Goal: Task Accomplishment & Management: Use online tool/utility

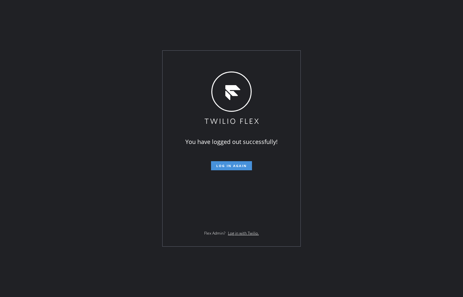
click at [243, 169] on button "Log in again" at bounding box center [231, 165] width 41 height 9
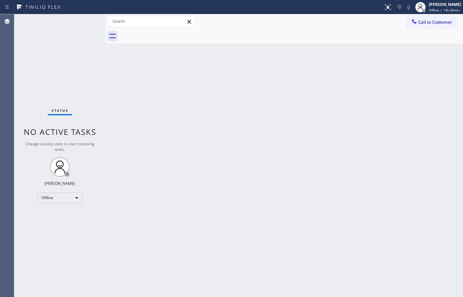
drag, startPoint x: 443, startPoint y: 184, endPoint x: 462, endPoint y: 143, distance: 44.9
click at [443, 184] on div "Back to Dashboard Change Sender ID Customers Technicians Select a contact Outbo…" at bounding box center [284, 155] width 358 height 283
click at [430, 10] on span "Offline | 14h 50min" at bounding box center [444, 10] width 31 height 5
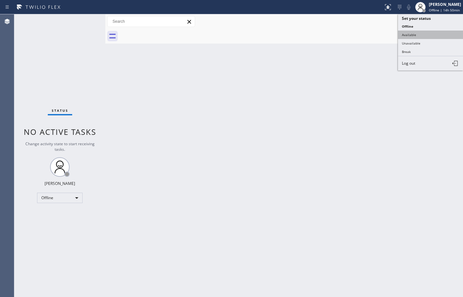
click at [425, 35] on button "Available" at bounding box center [430, 35] width 65 height 8
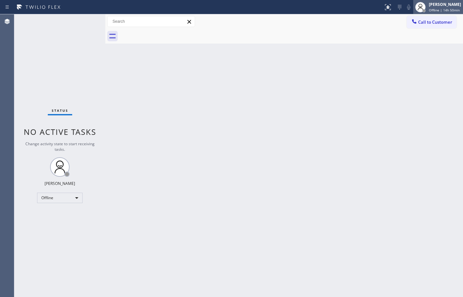
click at [440, 6] on div "[PERSON_NAME]" at bounding box center [445, 5] width 32 height 6
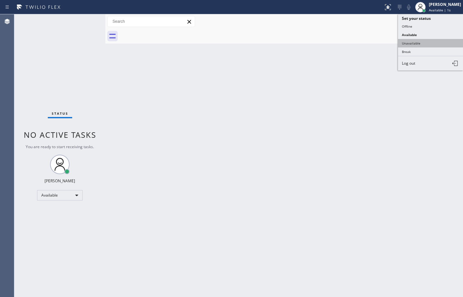
click at [436, 44] on button "Unavailable" at bounding box center [430, 43] width 65 height 8
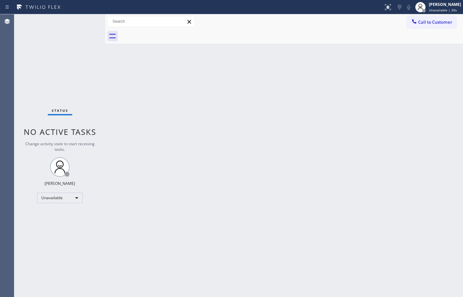
drag, startPoint x: 438, startPoint y: 86, endPoint x: 439, endPoint y: 76, distance: 9.5
click at [438, 86] on div "Back to Dashboard Change Sender ID Customers Technicians Select a contact Outbo…" at bounding box center [284, 155] width 358 height 283
click at [445, 10] on span "Unavailable | 21s" at bounding box center [443, 10] width 28 height 5
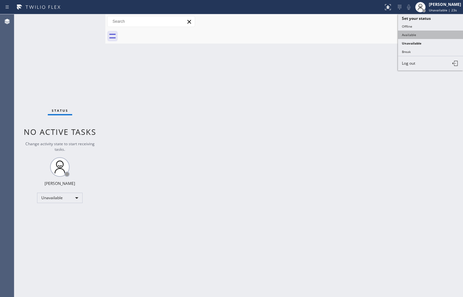
click at [437, 31] on button "Available" at bounding box center [430, 35] width 65 height 8
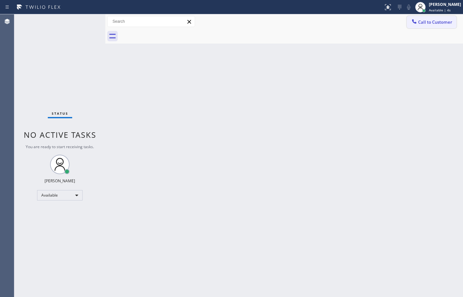
click at [446, 24] on span "Call to Customer" at bounding box center [435, 22] width 34 height 6
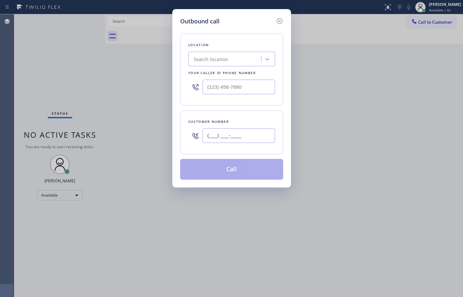
click at [236, 138] on input "(___) ___-____" at bounding box center [239, 135] width 73 height 15
paste input "424) 469-7612"
type input "[PHONE_NUMBER]"
click at [253, 88] on input "(___) ___-____" at bounding box center [239, 87] width 73 height 15
paste input "310) 935-4069"
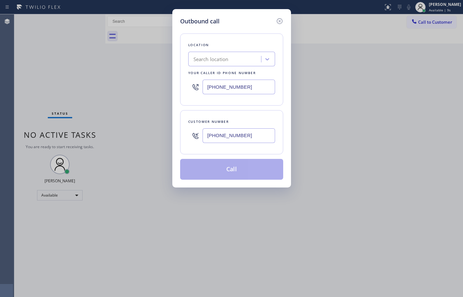
type input "[PHONE_NUMBER]"
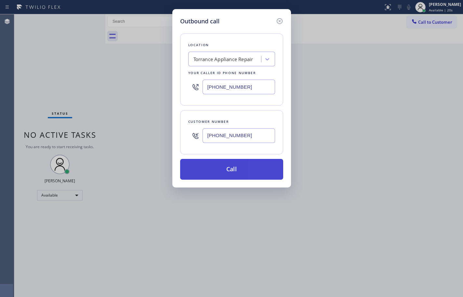
click at [250, 168] on button "Call" at bounding box center [231, 169] width 103 height 21
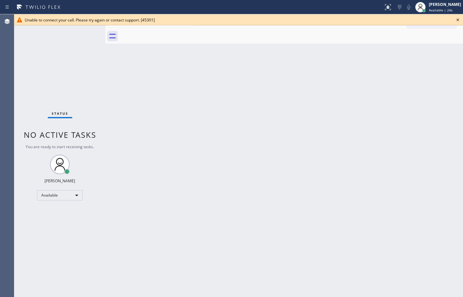
click at [264, 61] on div "Back to Dashboard Change Sender ID Customers Technicians Select a contact Outbo…" at bounding box center [284, 155] width 358 height 283
click at [441, 9] on span "Available | 28s" at bounding box center [441, 10] width 24 height 5
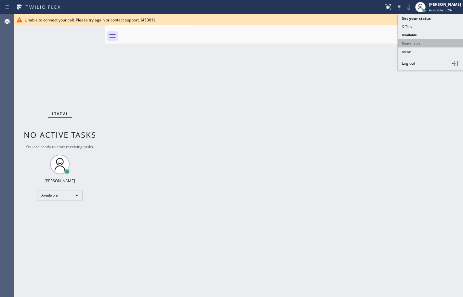
click at [431, 44] on button "Unavailable" at bounding box center [430, 43] width 65 height 8
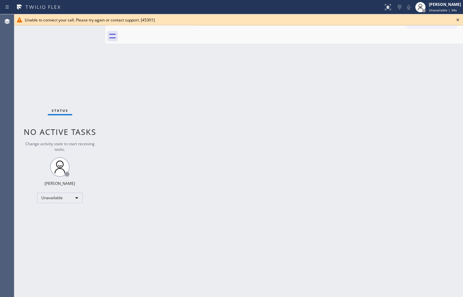
click at [460, 19] on icon at bounding box center [458, 20] width 8 height 8
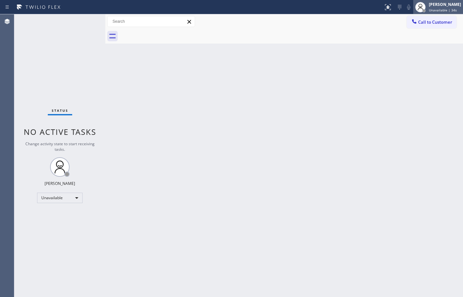
click at [445, 10] on span "Unavailable | 34s" at bounding box center [443, 10] width 28 height 5
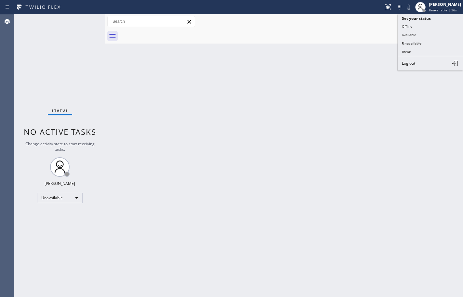
click at [328, 59] on div "Back to Dashboard Change Sender ID Customers Technicians Select a contact Outbo…" at bounding box center [284, 155] width 358 height 283
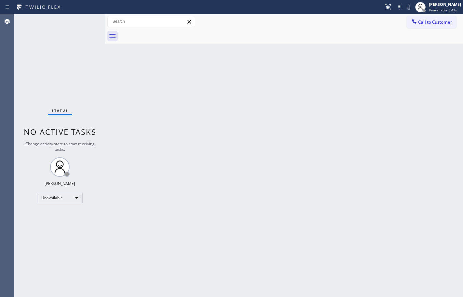
drag, startPoint x: 369, startPoint y: 47, endPoint x: 374, endPoint y: 44, distance: 6.1
click at [369, 47] on div "Back to Dashboard Change Sender ID Customers Technicians Select a contact Outbo…" at bounding box center [284, 155] width 358 height 283
click at [432, 18] on button "Call to Customer" at bounding box center [432, 22] width 50 height 12
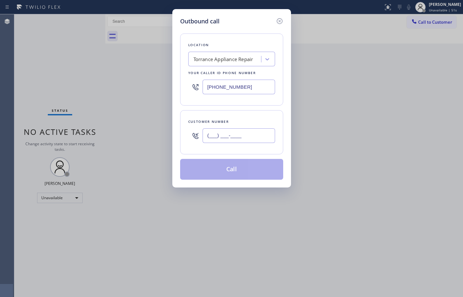
click at [250, 137] on input "(___) ___-____" at bounding box center [239, 135] width 73 height 15
paste input "760) 822-3965"
type input "[PHONE_NUMBER]"
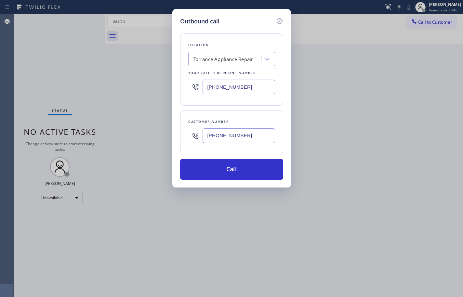
click at [243, 59] on div "Torrance Appliance Repair" at bounding box center [224, 59] width 60 height 7
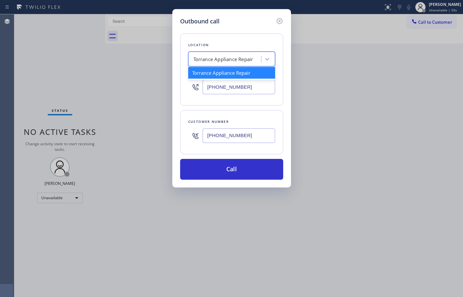
paste input "Viking Professional Service"
type input "Viking Professional Service"
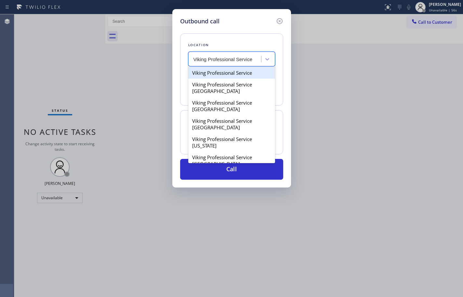
click at [244, 73] on div "Viking Professional Service" at bounding box center [231, 73] width 87 height 12
type input "[PHONE_NUMBER]"
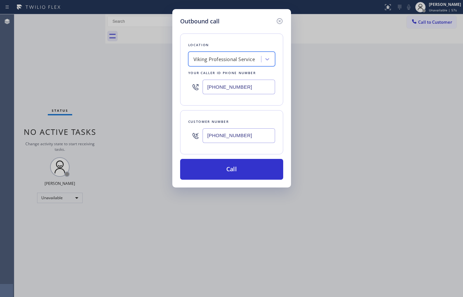
click at [249, 100] on div "Location option Viking Professional Service, selected. 12 results available. Se…" at bounding box center [231, 70] width 103 height 72
click at [250, 59] on div "Viking Professional Service" at bounding box center [224, 59] width 61 height 7
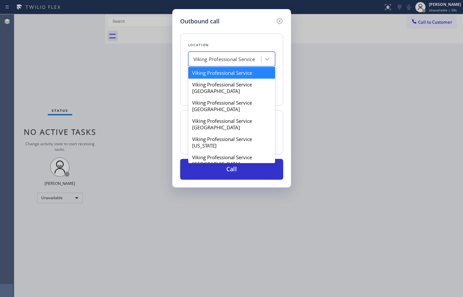
click at [239, 74] on div "Viking Professional Service" at bounding box center [231, 73] width 87 height 12
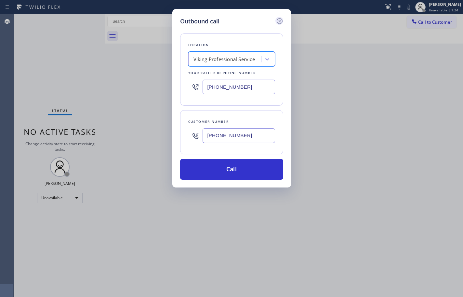
click at [280, 21] on icon at bounding box center [280, 21] width 6 height 6
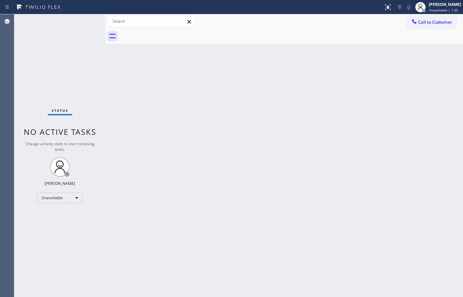
type input "[PHONE_NUMBER]"
click at [447, 25] on button "Call to Customer" at bounding box center [432, 22] width 50 height 12
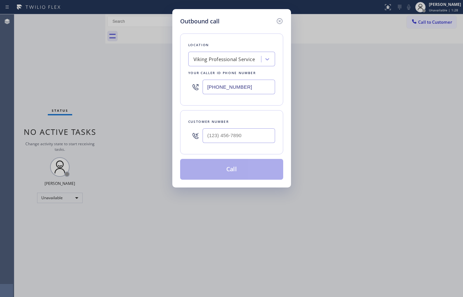
click at [238, 61] on div "Viking Professional Service" at bounding box center [224, 59] width 61 height 7
type input "Viking"
click at [245, 131] on input "(___) ___-____" at bounding box center [239, 135] width 73 height 15
paste input "760) 822-3965"
type input "[PHONE_NUMBER]"
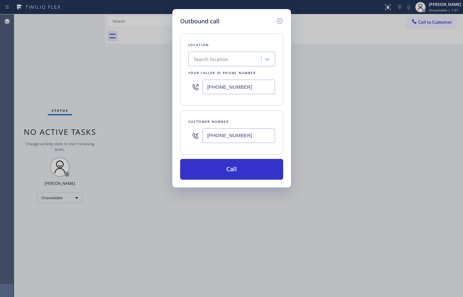
click at [215, 59] on div "Search location" at bounding box center [211, 59] width 35 height 7
type input "Viking Proffesional"
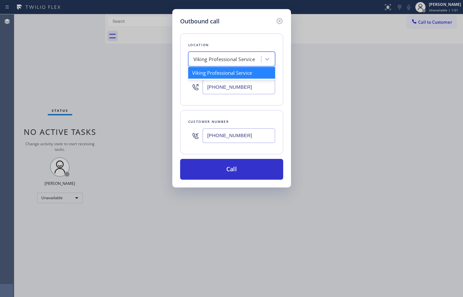
click at [247, 59] on div "Viking Professional Service" at bounding box center [224, 59] width 61 height 7
paste input "Viking Professional Service"
type input "Viking Professional Service"
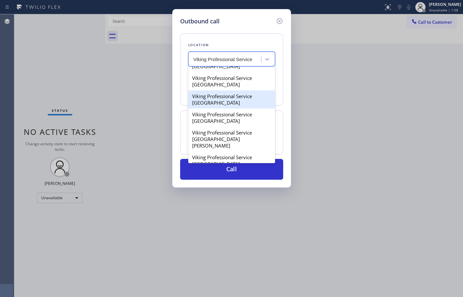
scroll to position [111, 0]
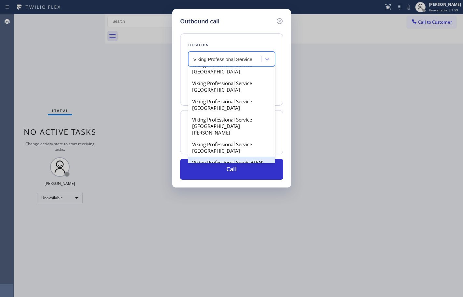
click at [248, 157] on div "Viking Professional Service(TFN)" at bounding box center [231, 163] width 87 height 12
type input "[PHONE_NUMBER]"
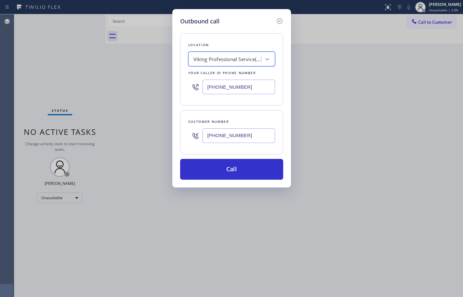
click at [247, 92] on input "[PHONE_NUMBER]" at bounding box center [239, 87] width 73 height 15
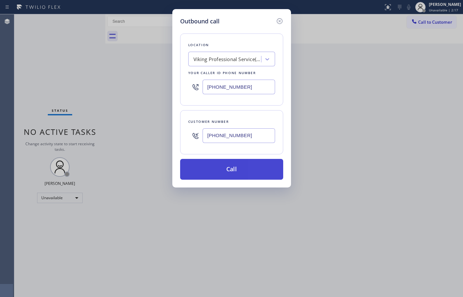
click at [241, 168] on button "Call" at bounding box center [231, 169] width 103 height 21
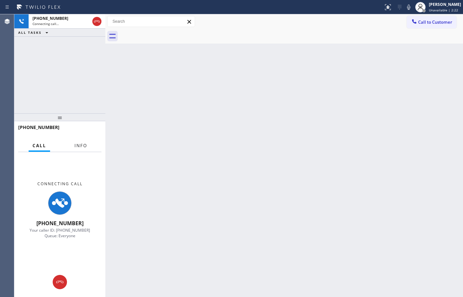
click at [74, 145] on button "Info" at bounding box center [81, 146] width 20 height 13
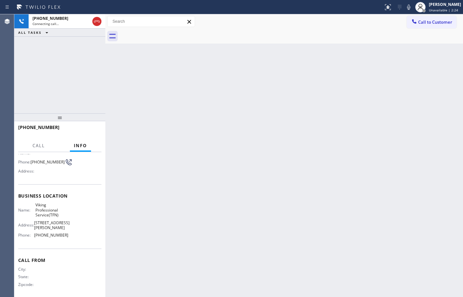
scroll to position [17, 0]
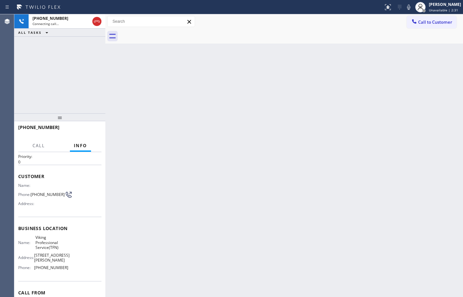
click at [62, 51] on div "[PHONE_NUMBER] Connecting call… ALL TASKS ALL TASKS ACTIVE TASKS TASKS IN WRAP …" at bounding box center [59, 63] width 91 height 99
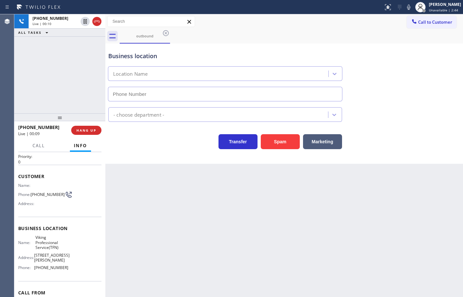
type input "[PHONE_NUMBER]"
click at [418, 62] on div "Business location Viking Professional Service(TFN) [PHONE_NUMBER]" at bounding box center [284, 72] width 355 height 59
click at [405, 7] on icon at bounding box center [409, 7] width 8 height 8
click at [405, 8] on icon at bounding box center [409, 7] width 8 height 8
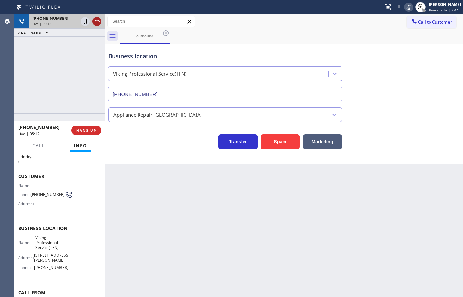
click at [98, 20] on icon at bounding box center [97, 22] width 8 height 8
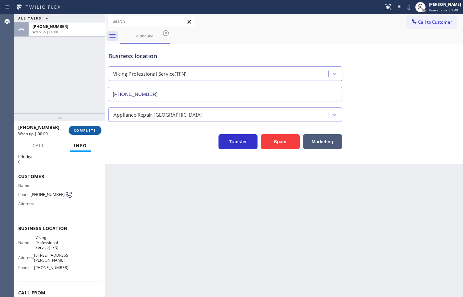
click at [90, 131] on span "COMPLETE" at bounding box center [85, 130] width 22 height 5
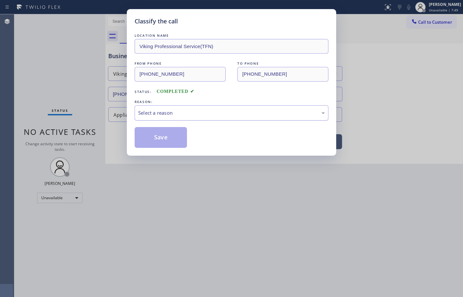
click at [142, 114] on div "Select a reason" at bounding box center [231, 112] width 187 height 7
click at [168, 138] on button "Save" at bounding box center [161, 137] width 52 height 21
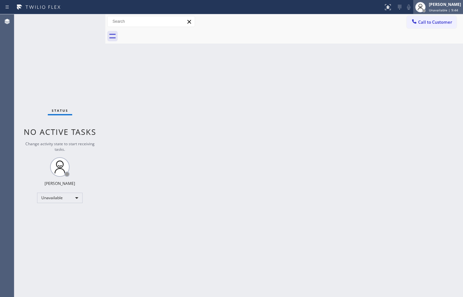
click at [437, 5] on div "[PERSON_NAME]" at bounding box center [445, 5] width 32 height 6
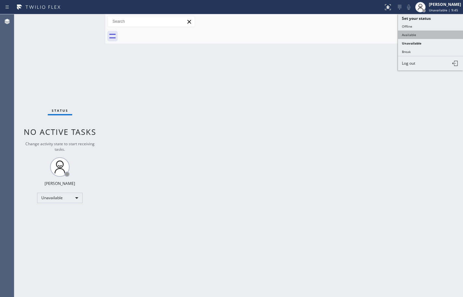
click at [414, 31] on button "Available" at bounding box center [430, 35] width 65 height 8
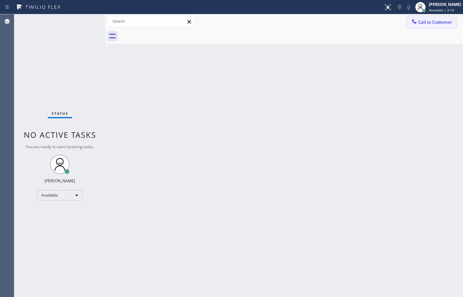
click at [430, 27] on button "Call to Customer" at bounding box center [432, 22] width 50 height 12
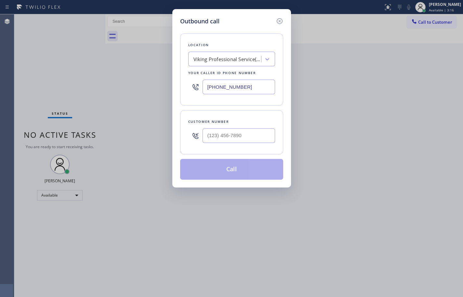
click at [241, 136] on input "text" at bounding box center [239, 135] width 73 height 15
paste input "805) 717-1996"
type input "[PHONE_NUMBER]"
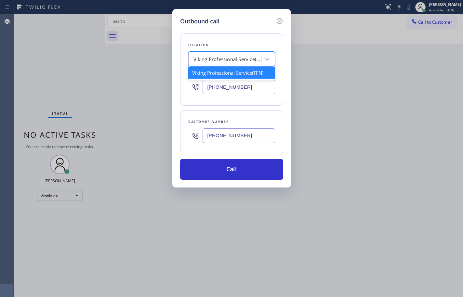
click at [249, 59] on div "Viking Professional Service(TFN)" at bounding box center [228, 59] width 68 height 7
paste input "Oasis Plumbers"
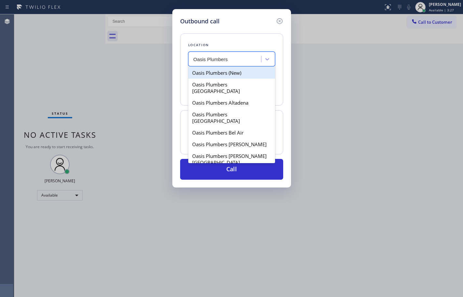
type input "Oasis Plumbers"
click at [247, 35] on div "Location option Viking Professional Service(TFN), selected. option Oasis Plumbe…" at bounding box center [231, 70] width 103 height 72
click at [240, 59] on div "Search location" at bounding box center [225, 59] width 71 height 11
paste input "Oasis Plumbers"
type input "Oasis Plumbers"
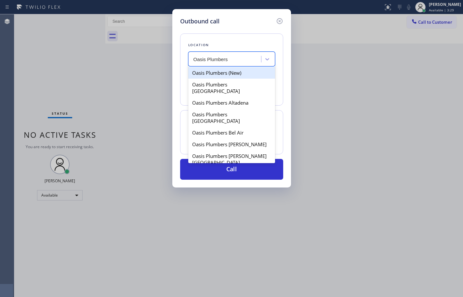
click at [237, 73] on div "Oasis Plumbers (New)" at bounding box center [231, 73] width 87 height 12
type input "[PHONE_NUMBER]"
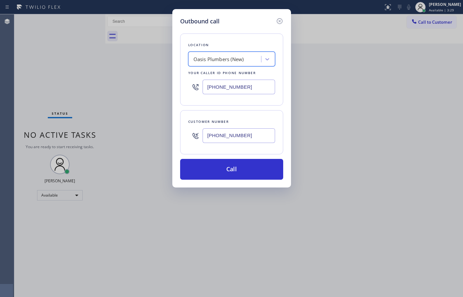
click at [236, 84] on input "[PHONE_NUMBER]" at bounding box center [239, 87] width 73 height 15
click at [256, 84] on input "[PHONE_NUMBER]" at bounding box center [239, 87] width 73 height 15
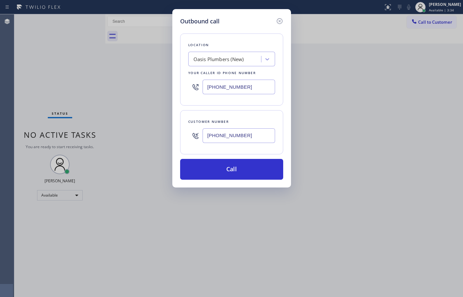
click at [256, 84] on input "[PHONE_NUMBER]" at bounding box center [239, 87] width 73 height 15
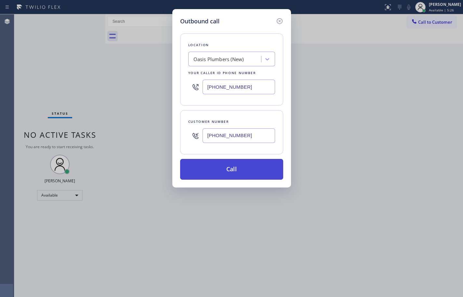
click at [247, 172] on button "Call" at bounding box center [231, 169] width 103 height 21
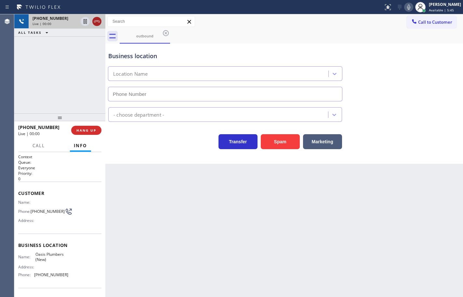
type input "[PHONE_NUMBER]"
click at [96, 22] on icon at bounding box center [97, 22] width 8 height 8
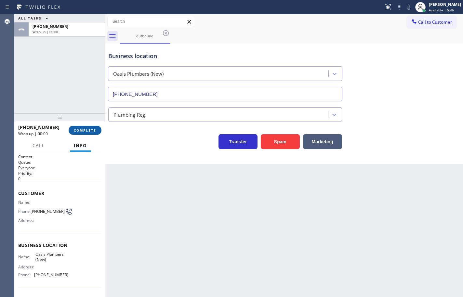
click at [97, 131] on button "COMPLETE" at bounding box center [85, 130] width 33 height 9
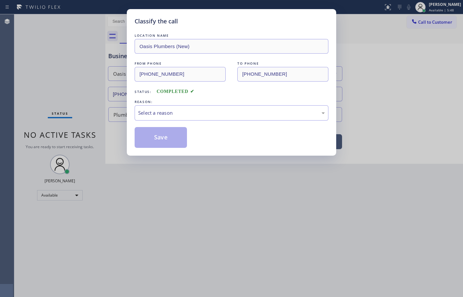
click at [168, 117] on div "Select a reason" at bounding box center [232, 112] width 194 height 15
click at [167, 136] on button "Save" at bounding box center [161, 137] width 52 height 21
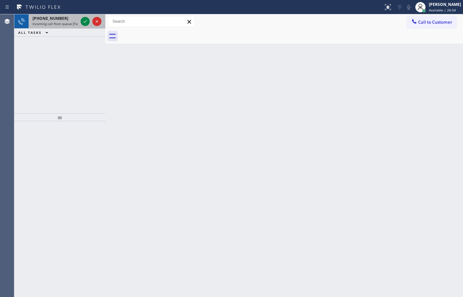
drag, startPoint x: 42, startPoint y: 15, endPoint x: 68, endPoint y: 23, distance: 27.0
click at [42, 15] on div "[PHONE_NUMBER] Incoming call from queue [Test] All" at bounding box center [54, 21] width 51 height 14
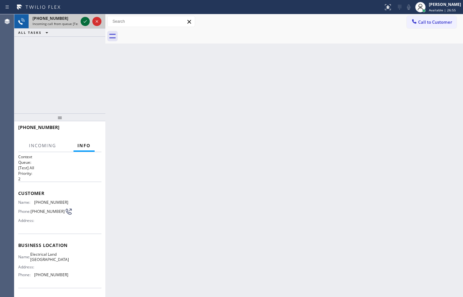
click at [83, 19] on icon at bounding box center [85, 22] width 8 height 8
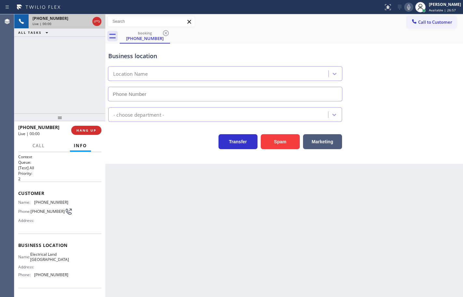
type input "[PHONE_NUMBER]"
click at [87, 130] on span "HANG UP" at bounding box center [86, 130] width 20 height 5
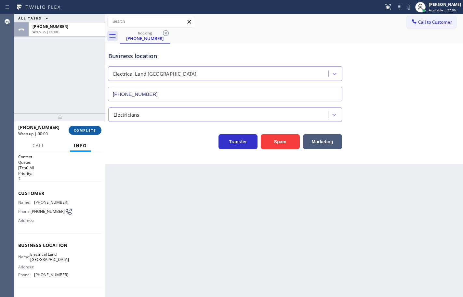
click at [94, 131] on span "COMPLETE" at bounding box center [85, 130] width 22 height 5
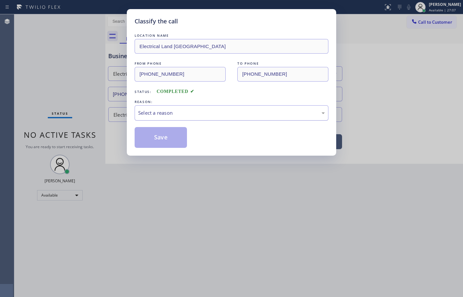
click at [178, 114] on div "Select a reason" at bounding box center [231, 112] width 187 height 7
click at [178, 137] on button "Save" at bounding box center [161, 137] width 52 height 21
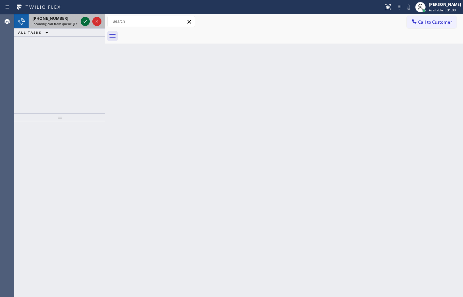
click at [87, 24] on icon at bounding box center [85, 22] width 8 height 8
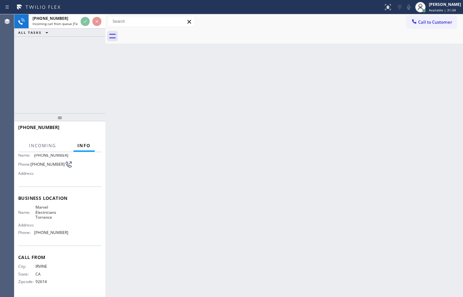
scroll to position [49, 0]
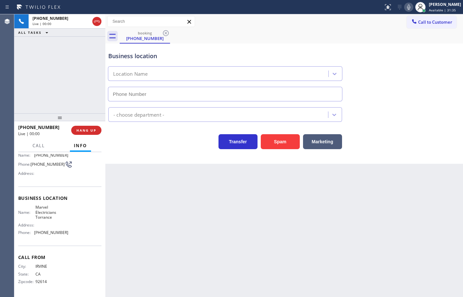
type input "[PHONE_NUMBER]"
click at [84, 131] on span "HANG UP" at bounding box center [86, 130] width 20 height 5
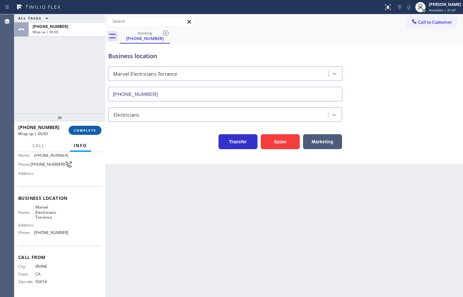
click at [84, 131] on span "COMPLETE" at bounding box center [85, 130] width 22 height 5
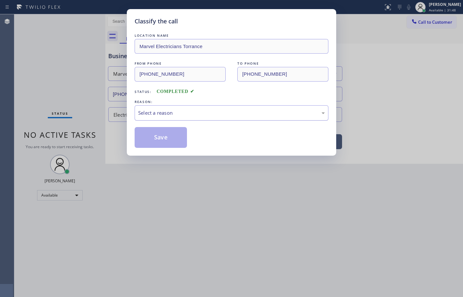
click at [142, 115] on div "Select a reason" at bounding box center [231, 112] width 187 height 7
click at [169, 140] on button "Save" at bounding box center [161, 137] width 52 height 21
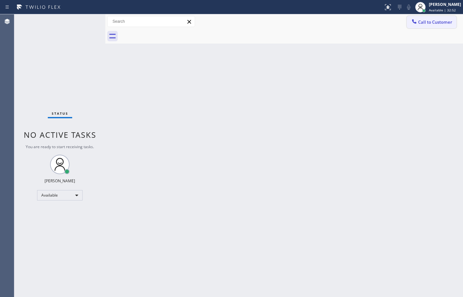
click at [436, 24] on span "Call to Customer" at bounding box center [435, 22] width 34 height 6
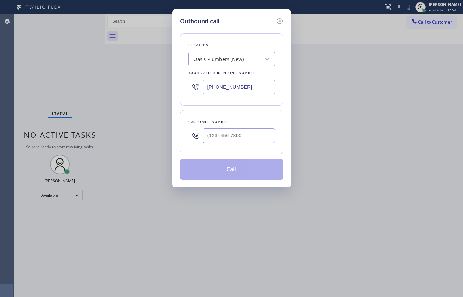
click at [245, 127] on div at bounding box center [239, 135] width 73 height 21
click at [245, 135] on input "(___) ___-____" at bounding box center [239, 135] width 73 height 15
paste input "602) 510-2057"
type input "[PHONE_NUMBER]"
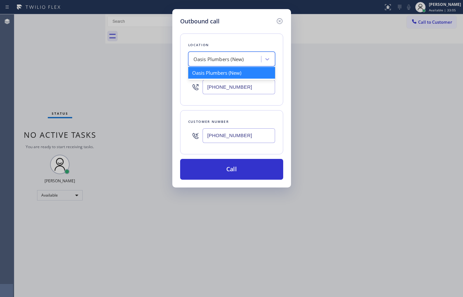
click at [220, 59] on div "Oasis Plumbers (New)" at bounding box center [219, 59] width 50 height 7
paste input "Sub Zero & Wolf Repair Professionals"
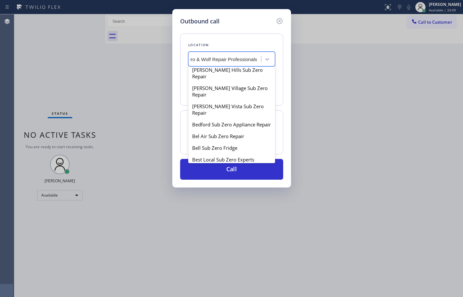
scroll to position [228, 0]
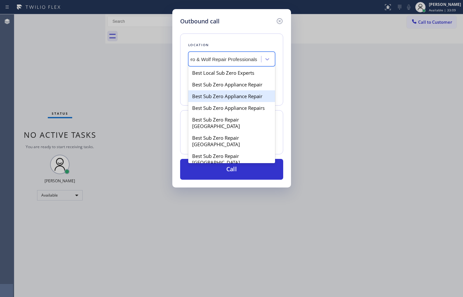
click at [239, 58] on input "Sub Zero & Wolf Repair Professionals" at bounding box center [216, 60] width 83 height 6
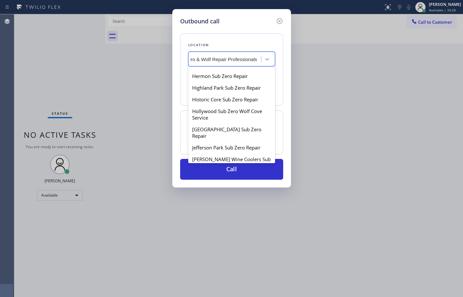
scroll to position [1245, 0]
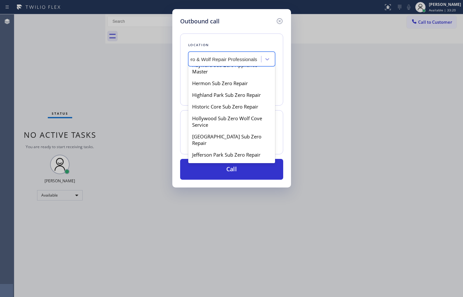
type input "Sub Zero & Wolf Repair Professionals"
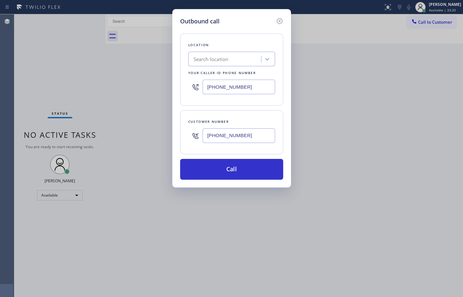
scroll to position [0, 0]
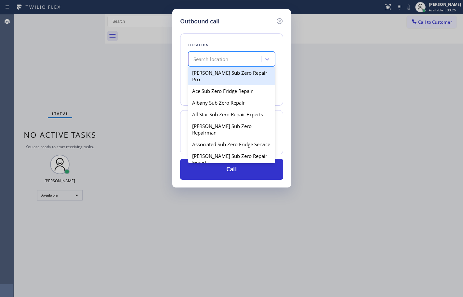
click at [240, 59] on div "Search location" at bounding box center [225, 59] width 71 height 11
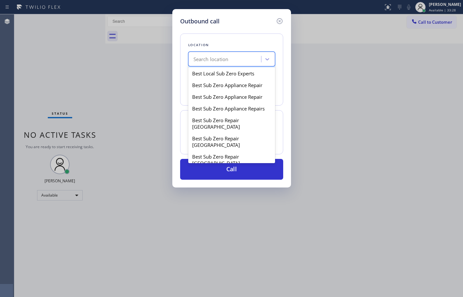
scroll to position [228, 0]
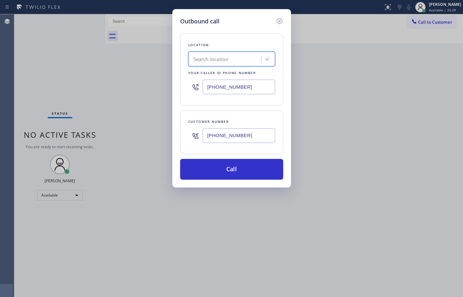
click at [234, 58] on div "Search location" at bounding box center [225, 59] width 71 height 11
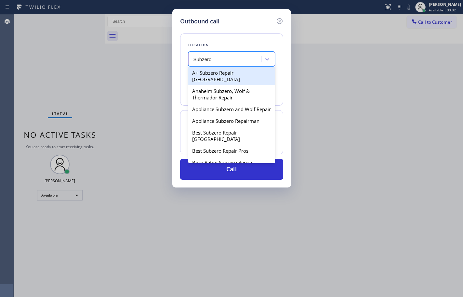
type input "Subzero"
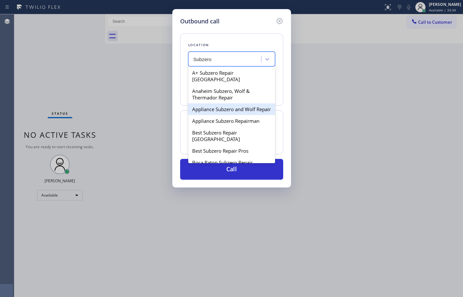
click at [233, 106] on div "Appliance Subzero and Wolf Repair" at bounding box center [231, 109] width 87 height 12
type input "[PHONE_NUMBER]"
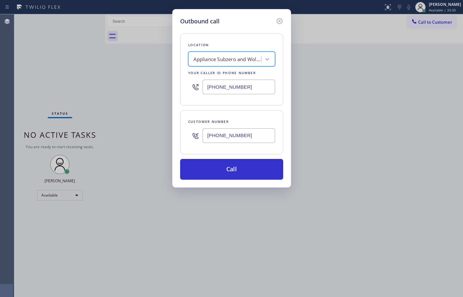
click at [245, 61] on div "Appliance Subzero and Wolf Repair" at bounding box center [228, 59] width 68 height 7
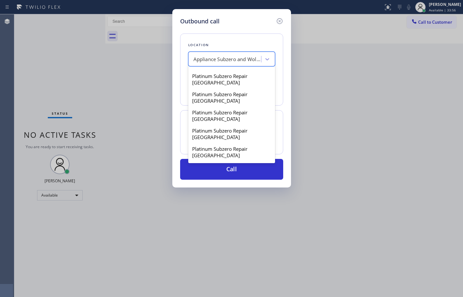
scroll to position [1538, 0]
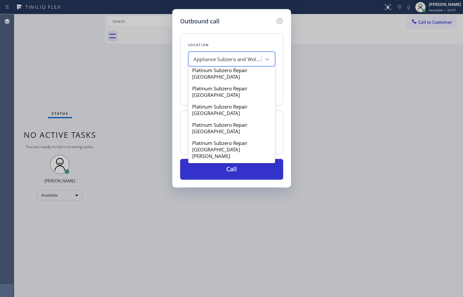
click at [248, 60] on div "Appliance Subzero and Wolf Repair" at bounding box center [228, 59] width 68 height 7
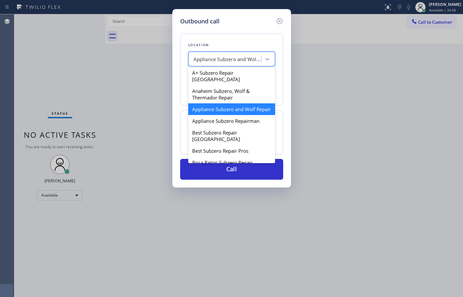
click at [248, 60] on div "Appliance Subzero and Wolf Repair" at bounding box center [228, 59] width 68 height 7
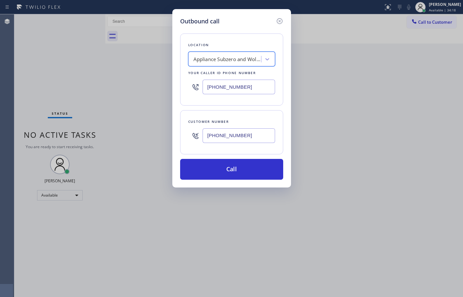
click at [232, 51] on div "Location option Appliance Subzero and Wolf Repair, selected. 100 results availa…" at bounding box center [231, 70] width 103 height 72
click at [237, 61] on div "Appliance Subzero and Wolf Repair" at bounding box center [228, 59] width 68 height 7
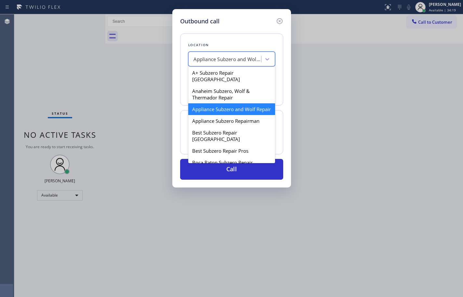
paste input "Sub Zero & Wolf Repair Professionals"
type input "Sub Zero & Wolf Repair Professionals"
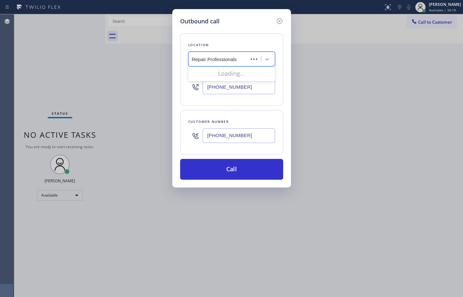
scroll to position [0, 29]
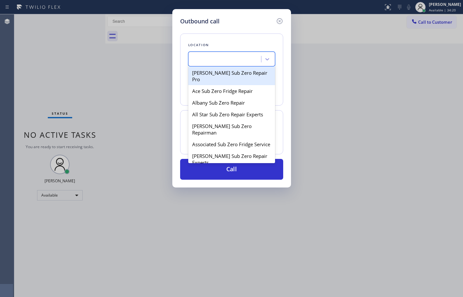
click at [240, 55] on div "Sub Zero & Wolf Repair Professionals" at bounding box center [225, 59] width 71 height 11
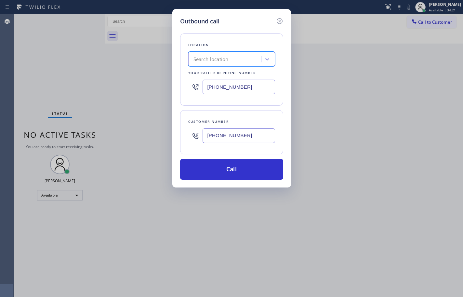
click at [248, 58] on div "Search location" at bounding box center [225, 59] width 71 height 11
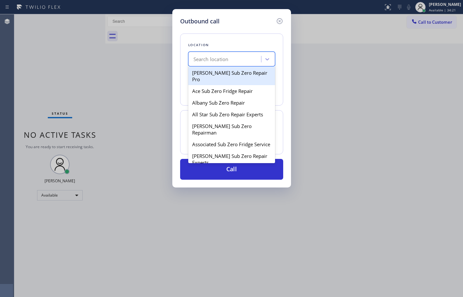
paste input "Sub Zero & Wolf Repair Professionals"
type input "Sub Zero & Wolf Repair Professionals"
click at [251, 34] on div "Location option Appliance Subzero and Wolf Repair, selected. option [PERSON_NAM…" at bounding box center [231, 70] width 103 height 72
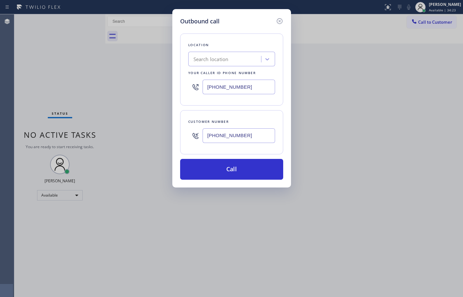
click at [247, 60] on div "Search location" at bounding box center [225, 59] width 71 height 11
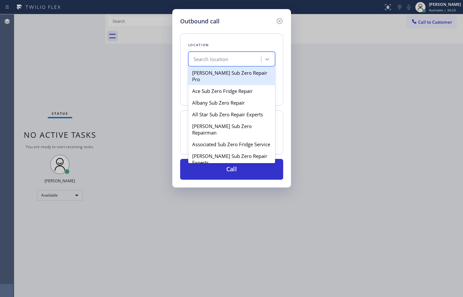
paste input "Sub Zero & Wolf Repair Professionals"
type input "Sub Zero & Wolf Repair Professionals"
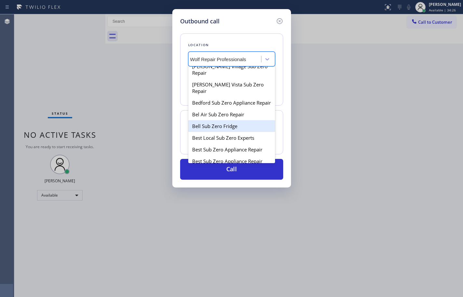
scroll to position [195, 0]
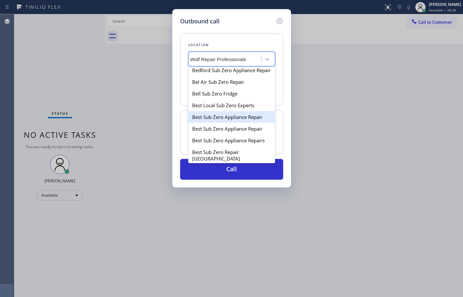
click at [247, 111] on div "Best Sub Zero Appliance Repair" at bounding box center [231, 117] width 87 height 12
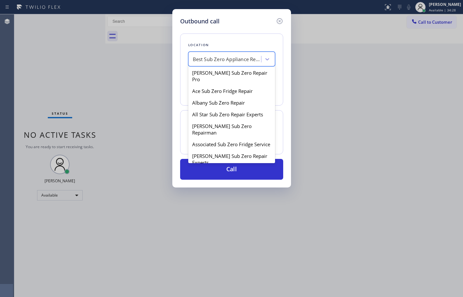
click at [240, 55] on div "Best Sub Zero Appliance Repair" at bounding box center [225, 59] width 71 height 11
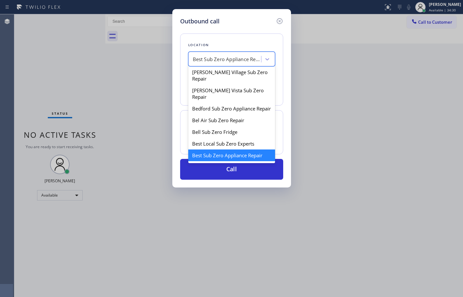
scroll to position [191, 0]
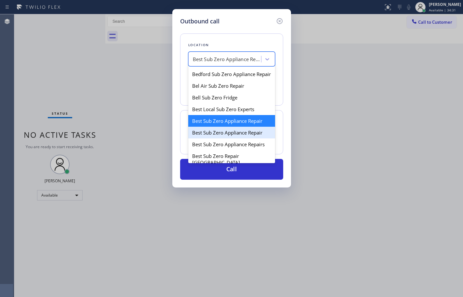
click at [252, 127] on div "Best Sub Zero Appliance Repair" at bounding box center [231, 133] width 87 height 12
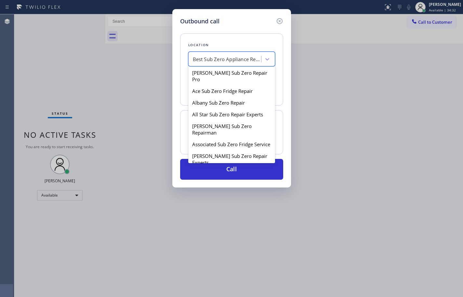
click at [239, 58] on div "Best Sub Zero Appliance Repair" at bounding box center [227, 59] width 68 height 7
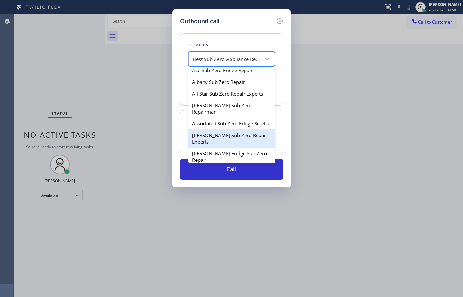
scroll to position [0, 0]
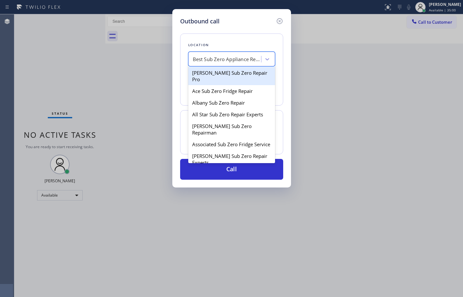
click at [240, 40] on div "Location option Best Sub Zero Appliance Repair, selected. option [PERSON_NAME] …" at bounding box center [231, 70] width 103 height 72
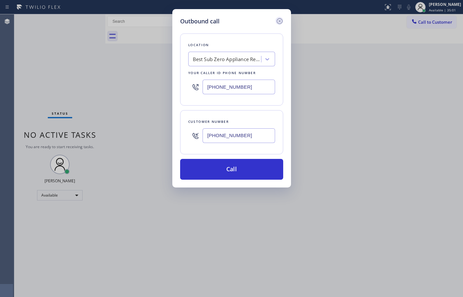
click at [279, 20] on icon at bounding box center [280, 21] width 8 height 8
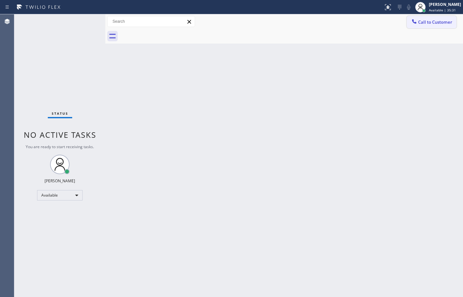
click at [430, 26] on button "Call to Customer" at bounding box center [432, 22] width 50 height 12
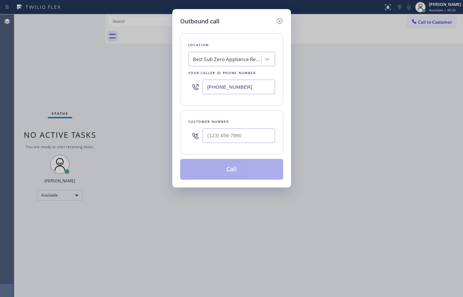
click at [250, 87] on input "[PHONE_NUMBER]" at bounding box center [239, 87] width 73 height 15
paste input "855) 662-5332"
type input "[PHONE_NUMBER]"
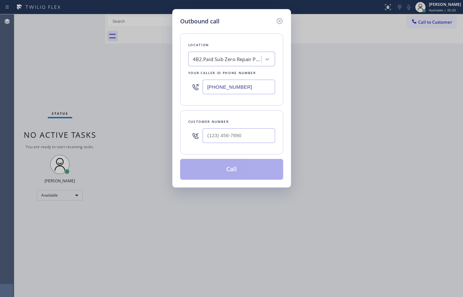
click at [259, 109] on div "Location 4B2.Paid Sub Zero Repair Professionals Your caller id phone number [PH…" at bounding box center [231, 103] width 103 height 154
click at [281, 20] on icon at bounding box center [280, 21] width 8 height 8
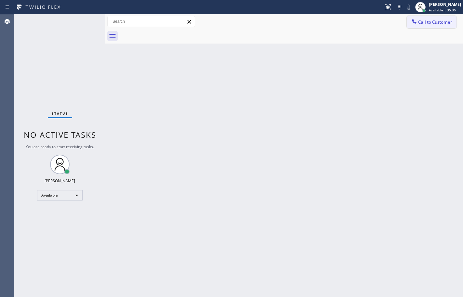
click at [433, 25] on button "Call to Customer" at bounding box center [432, 22] width 50 height 12
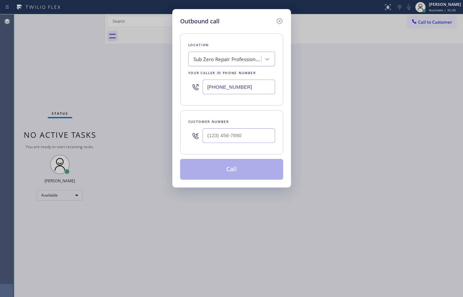
click at [244, 62] on div "Sub Zero Repair Professionals" at bounding box center [228, 59] width 68 height 7
click at [252, 88] on input "[PHONE_NUMBER]" at bounding box center [239, 87] width 73 height 15
type input "(___) ___-____"
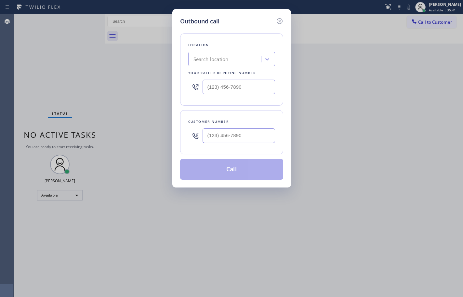
click at [249, 136] on input "text" at bounding box center [239, 135] width 73 height 15
paste input "602) 510-2057"
type input "[PHONE_NUMBER]"
click at [254, 87] on input "text" at bounding box center [239, 87] width 73 height 15
paste input "855) 731-4952"
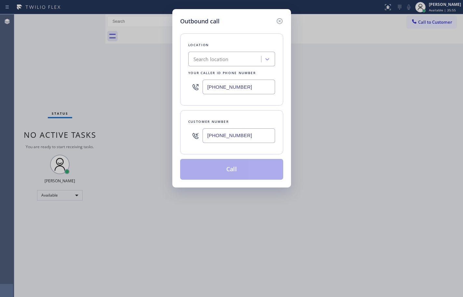
type input "[PHONE_NUMBER]"
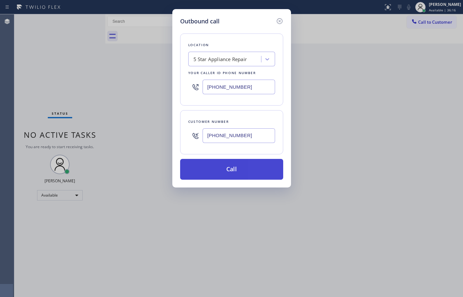
click at [249, 171] on button "Call" at bounding box center [231, 169] width 103 height 21
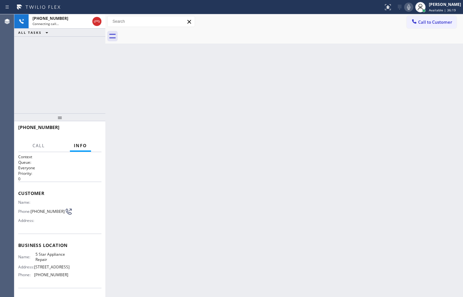
click at [53, 253] on div "Business location Name: 5 Star Appliance Repair Address: [STREET_ADDRESS] Phone…" at bounding box center [59, 261] width 83 height 54
click at [54, 256] on span "5 Star Appliance Repair" at bounding box center [51, 257] width 33 height 10
copy span "5 Star Appliance Repair"
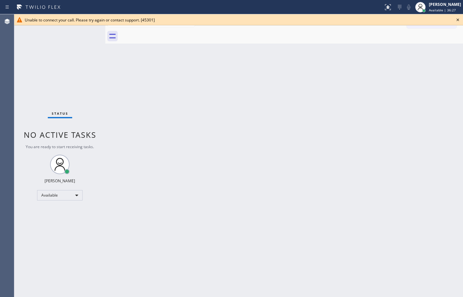
click at [327, 32] on div at bounding box center [292, 36] width 344 height 15
click at [459, 18] on icon at bounding box center [458, 20] width 8 height 8
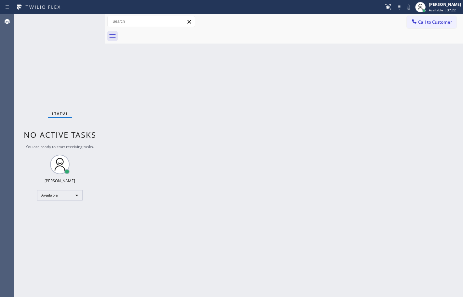
click at [72, 76] on div "Status No active tasks You are ready to start receiving tasks. [PERSON_NAME] Av…" at bounding box center [59, 155] width 91 height 283
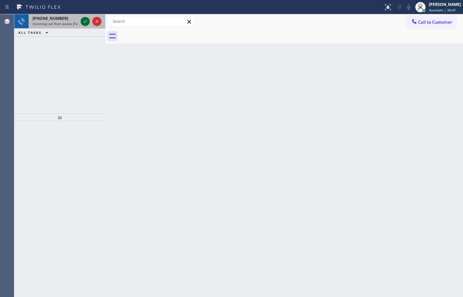
click at [82, 23] on icon at bounding box center [85, 22] width 8 height 8
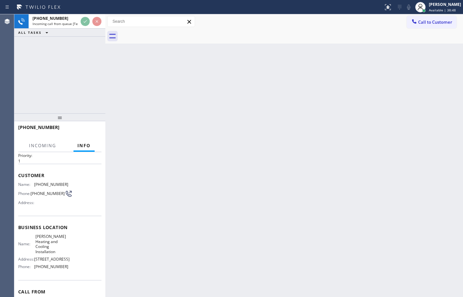
scroll to position [49, 0]
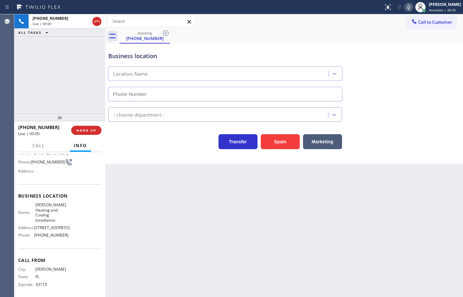
type input "[PHONE_NUMBER]"
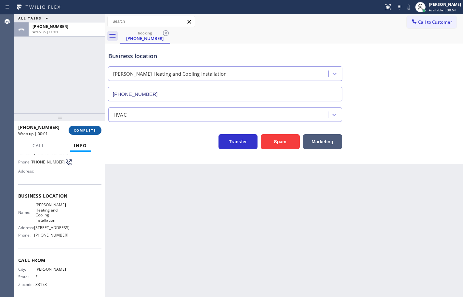
click at [89, 128] on span "COMPLETE" at bounding box center [85, 130] width 22 height 5
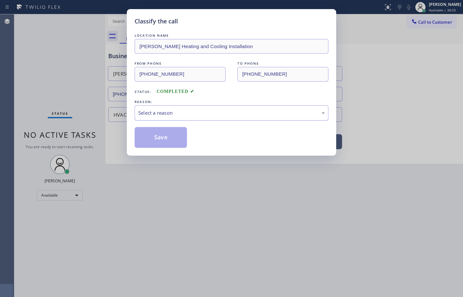
click at [172, 116] on div "Select a reason" at bounding box center [231, 112] width 187 height 7
click at [178, 137] on button "Save" at bounding box center [161, 137] width 52 height 21
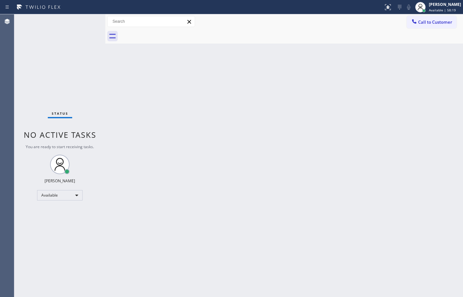
click at [377, 278] on div "Back to Dashboard Change Sender ID Customers Technicians Select a contact Outbo…" at bounding box center [284, 155] width 358 height 283
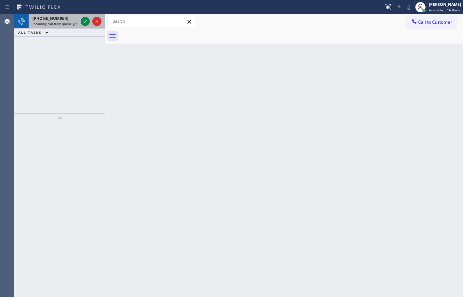
click at [71, 20] on div "[PHONE_NUMBER]" at bounding box center [56, 19] width 46 height 6
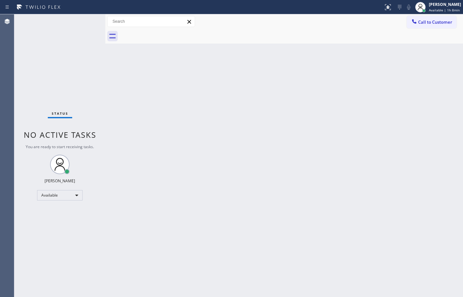
click at [83, 21] on div "Status No active tasks You are ready to start receiving tasks. [PERSON_NAME] Av…" at bounding box center [59, 155] width 91 height 283
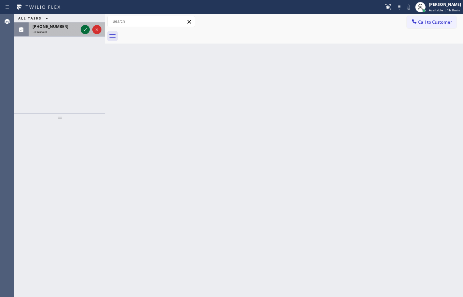
click at [84, 31] on icon at bounding box center [85, 29] width 3 height 3
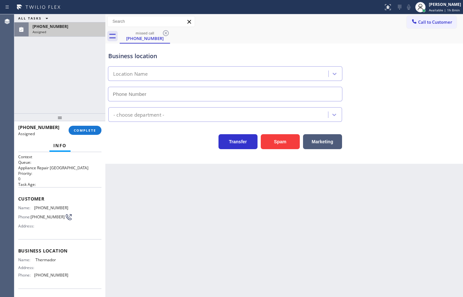
type input "[PHONE_NUMBER]"
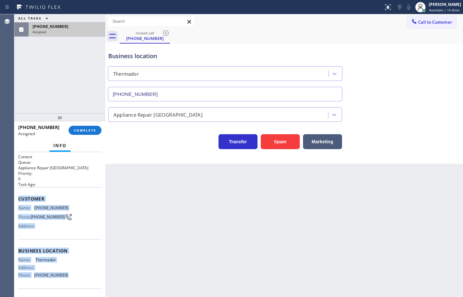
drag, startPoint x: 72, startPoint y: 281, endPoint x: 15, endPoint y: 194, distance: 103.8
click at [15, 194] on div "Context Queue: Appliance Repair High End Priority: 0 Task Age: Customer Name: […" at bounding box center [59, 224] width 91 height 145
copy div "Customer Name: [PHONE_NUMBER] Phone: [PHONE_NUMBER] Address: Business location …"
click at [89, 133] on button "COMPLETE" at bounding box center [85, 130] width 33 height 9
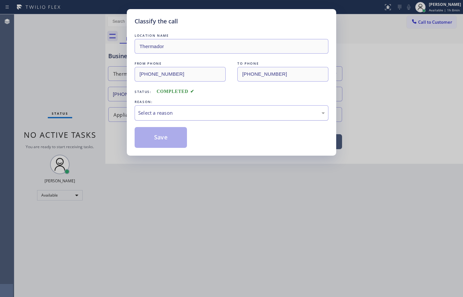
click at [167, 116] on div "Select a reason" at bounding box center [231, 112] width 187 height 7
click at [172, 140] on button "Save" at bounding box center [161, 137] width 52 height 21
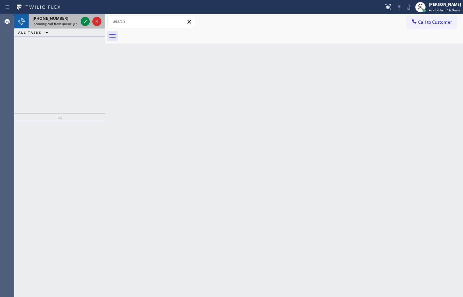
click at [61, 21] on span "Incoming call from queue [Test] All" at bounding box center [60, 23] width 54 height 5
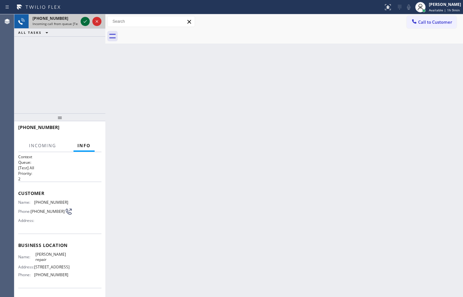
click at [87, 22] on icon at bounding box center [85, 22] width 8 height 8
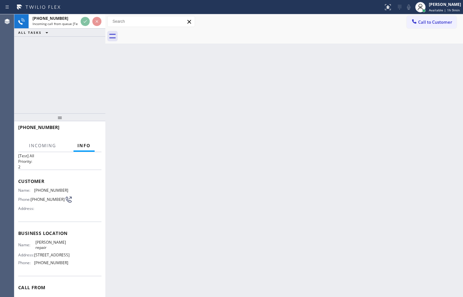
scroll to position [44, 0]
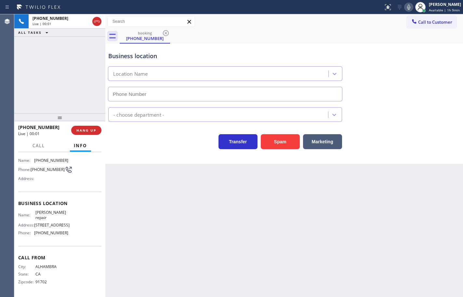
type input "[PHONE_NUMBER]"
click at [77, 234] on div "Name: [PERSON_NAME] repair Address: [STREET_ADDRESS] Phone: [PHONE_NUMBER]" at bounding box center [59, 224] width 83 height 28
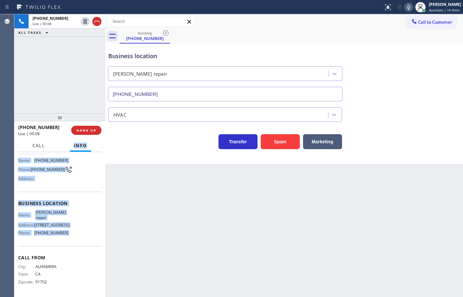
scroll to position [0, 0]
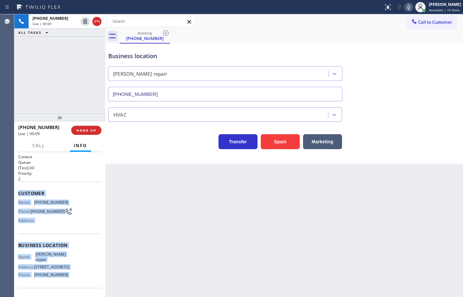
drag, startPoint x: 77, startPoint y: 234, endPoint x: 21, endPoint y: 194, distance: 68.7
click at [21, 194] on div "Context Queue: [Test] All Priority: 2 Customer Name: [PHONE_NUMBER] Phone: [PHO…" at bounding box center [59, 245] width 83 height 183
copy div "Customer Name: [PHONE_NUMBER] Phone: [PHONE_NUMBER] Address: Business location …"
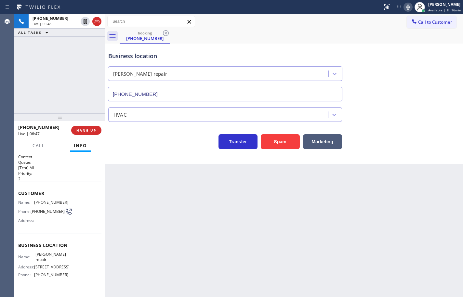
click at [329, 189] on div "Back to Dashboard Change Sender ID Customers Technicians Select a contact Outbo…" at bounding box center [284, 155] width 358 height 283
click at [405, 10] on icon at bounding box center [408, 7] width 8 height 8
click at [99, 132] on button "HANG UP" at bounding box center [86, 130] width 30 height 9
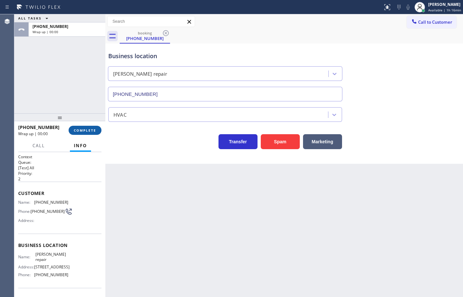
click at [99, 131] on button "COMPLETE" at bounding box center [85, 130] width 33 height 9
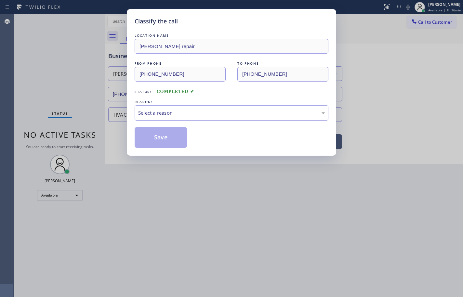
click at [160, 112] on div "Select a reason" at bounding box center [231, 112] width 187 height 7
click at [179, 141] on button "Save" at bounding box center [161, 137] width 52 height 21
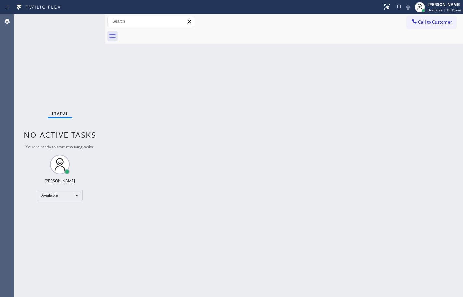
click at [331, 96] on div "Back to Dashboard Change Sender ID Customers Technicians Select a contact Outbo…" at bounding box center [284, 155] width 358 height 283
click at [44, 77] on div "Status No active tasks You are ready to start receiving tasks. [PERSON_NAME] Av…" at bounding box center [59, 155] width 91 height 283
drag, startPoint x: 459, startPoint y: 3, endPoint x: 451, endPoint y: 23, distance: 21.9
click at [459, 3] on div "[PERSON_NAME]" at bounding box center [444, 5] width 33 height 6
drag, startPoint x: 459, startPoint y: 11, endPoint x: 444, endPoint y: 42, distance: 34.6
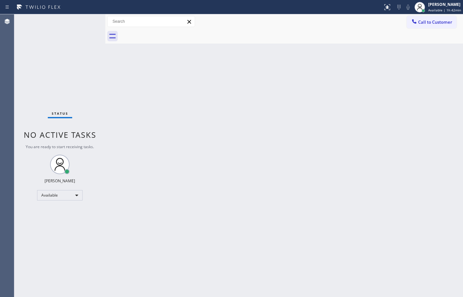
click at [459, 11] on div "Available | 1h 42min" at bounding box center [444, 10] width 33 height 5
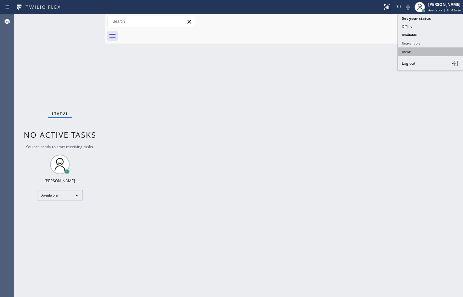
click at [437, 51] on button "Break" at bounding box center [430, 51] width 65 height 8
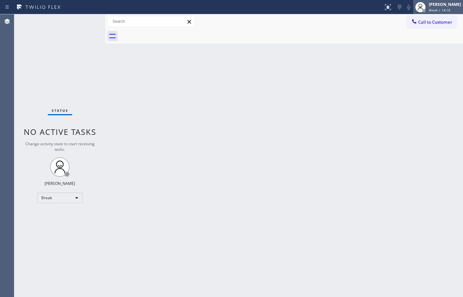
click at [436, 6] on div "[PERSON_NAME]" at bounding box center [445, 5] width 32 height 6
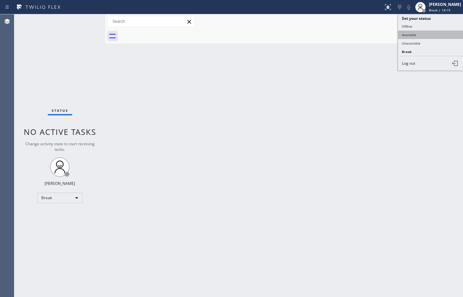
click at [430, 35] on button "Available" at bounding box center [430, 35] width 65 height 8
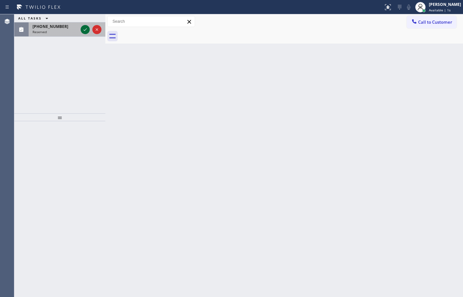
click at [84, 31] on icon at bounding box center [85, 29] width 3 height 3
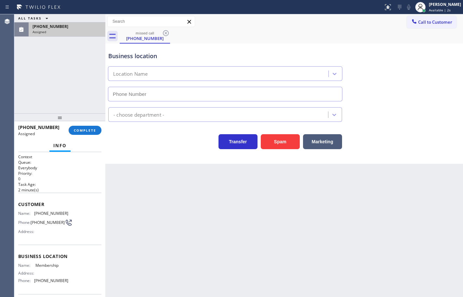
scroll to position [33, 0]
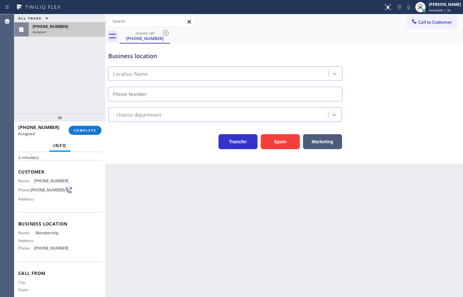
type input "[PHONE_NUMBER]"
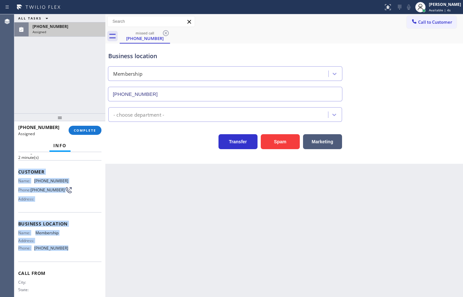
drag, startPoint x: 72, startPoint y: 249, endPoint x: 15, endPoint y: 172, distance: 96.0
click at [15, 172] on div "Context Queue: Everybody Priority: 0 Task Age: [DEMOGRAPHIC_DATA] minute(s) Cus…" at bounding box center [59, 224] width 91 height 145
copy div "Customer Name: [PHONE_NUMBER] Phone: [PHONE_NUMBER] Address: Business location …"
click at [93, 134] on button "COMPLETE" at bounding box center [85, 130] width 33 height 9
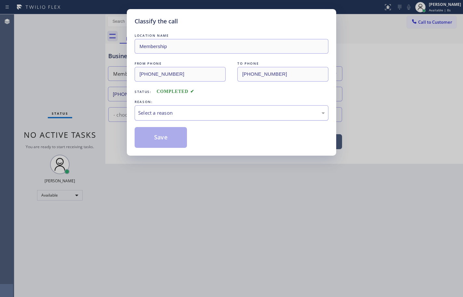
click at [149, 116] on div "Select a reason" at bounding box center [231, 112] width 187 height 7
click at [167, 139] on button "Save" at bounding box center [161, 137] width 52 height 21
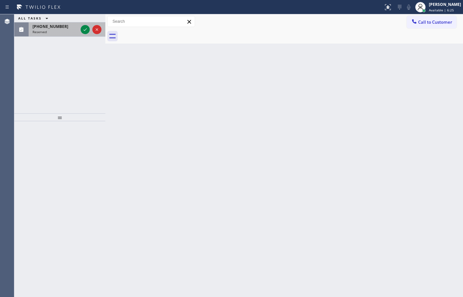
click at [49, 25] on span "[PHONE_NUMBER]" at bounding box center [51, 27] width 36 height 6
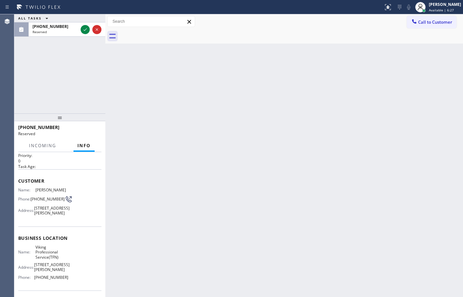
scroll to position [33, 0]
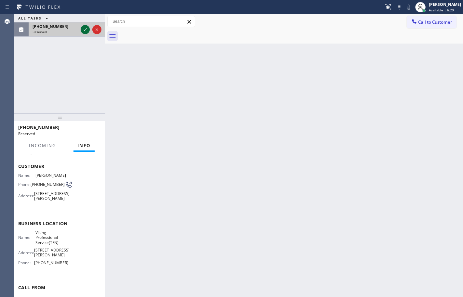
click at [86, 26] on icon at bounding box center [85, 30] width 8 height 8
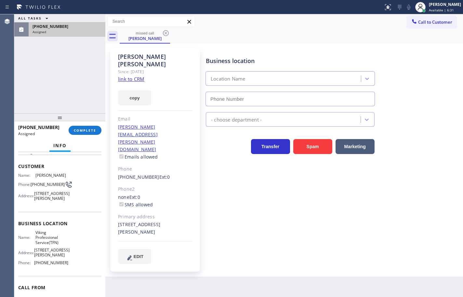
type input "[PHONE_NUMBER]"
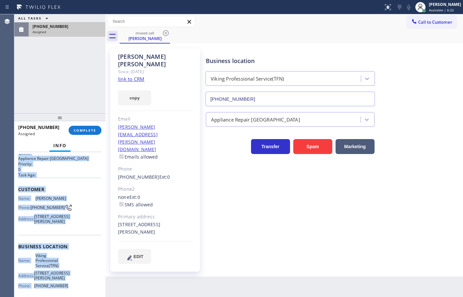
scroll to position [0, 0]
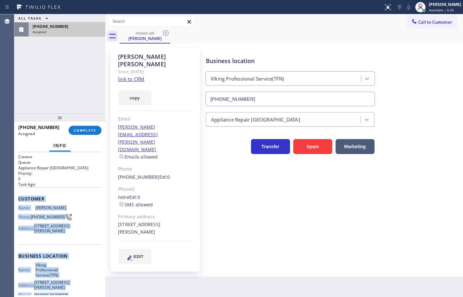
drag, startPoint x: 65, startPoint y: 267, endPoint x: 18, endPoint y: 196, distance: 84.7
click at [18, 196] on div "Context Queue: Appliance Repair High End Priority: 0 Task Age: Customer Name: […" at bounding box center [59, 224] width 91 height 145
copy div "Customer Name: [PERSON_NAME] Phone: [PHONE_NUMBER] Address: [STREET_ADDRESS][PE…"
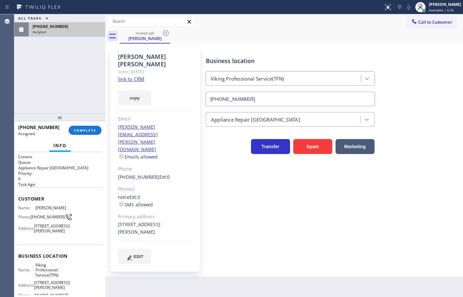
click at [86, 125] on div "[PHONE_NUMBER] Assigned COMPLETE" at bounding box center [59, 130] width 83 height 17
click at [86, 128] on span "COMPLETE" at bounding box center [85, 130] width 22 height 5
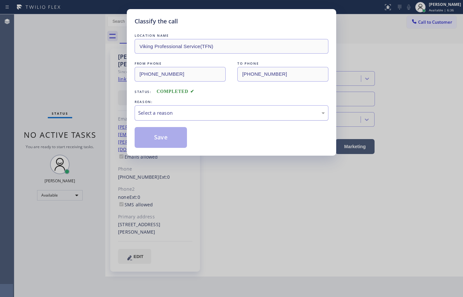
click at [162, 116] on div "Select a reason" at bounding box center [231, 112] width 187 height 7
click at [165, 135] on button "Save" at bounding box center [161, 137] width 52 height 21
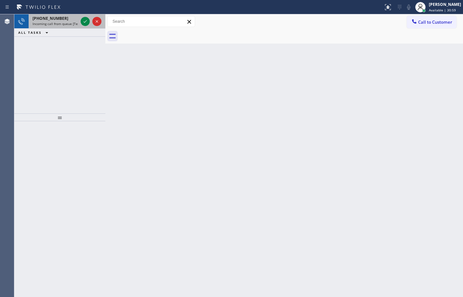
drag, startPoint x: 44, startPoint y: 18, endPoint x: 72, endPoint y: 21, distance: 28.1
click at [44, 18] on span "[PHONE_NUMBER]" at bounding box center [51, 19] width 36 height 6
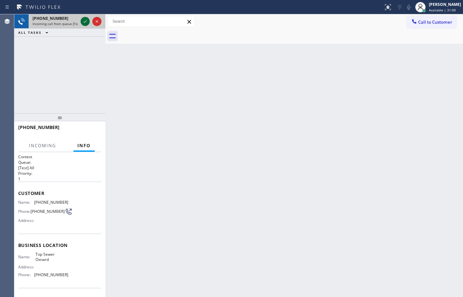
click at [86, 22] on icon at bounding box center [85, 22] width 8 height 8
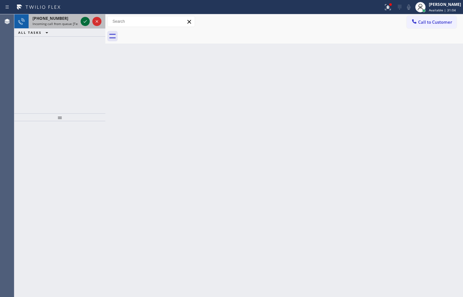
click at [82, 23] on icon at bounding box center [85, 22] width 8 height 8
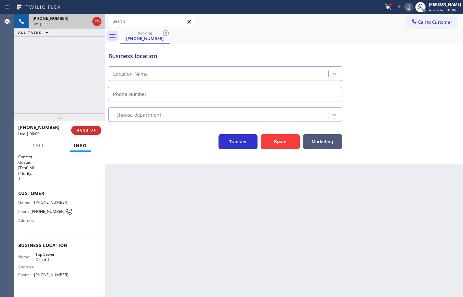
type input "[PHONE_NUMBER]"
click at [98, 131] on button "HANG UP" at bounding box center [86, 130] width 30 height 9
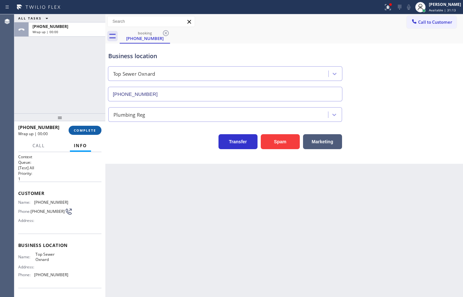
click at [99, 130] on button "COMPLETE" at bounding box center [85, 130] width 33 height 9
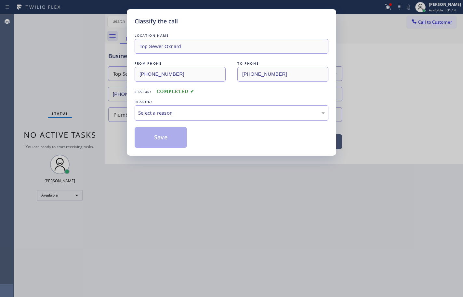
click at [156, 116] on div "Select a reason" at bounding box center [231, 112] width 187 height 7
click at [173, 134] on button "Save" at bounding box center [161, 137] width 52 height 21
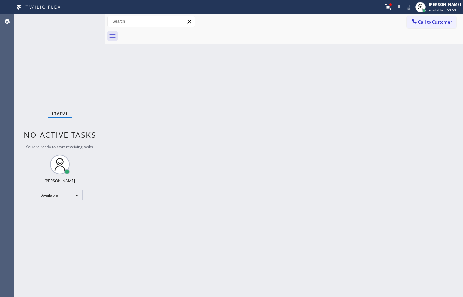
click at [450, 43] on div at bounding box center [292, 36] width 344 height 15
click at [451, 29] on div at bounding box center [292, 36] width 344 height 15
click at [450, 23] on span "Call to Customer" at bounding box center [435, 22] width 34 height 6
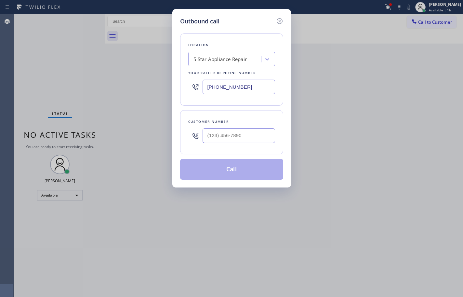
drag, startPoint x: 259, startPoint y: 139, endPoint x: 251, endPoint y: 109, distance: 31.2
click at [259, 139] on input "text" at bounding box center [239, 135] width 73 height 15
paste input "570) 239-9234"
type input "[PHONE_NUMBER]"
click at [235, 56] on div "5 Star Appliance Repair" at bounding box center [221, 59] width 54 height 7
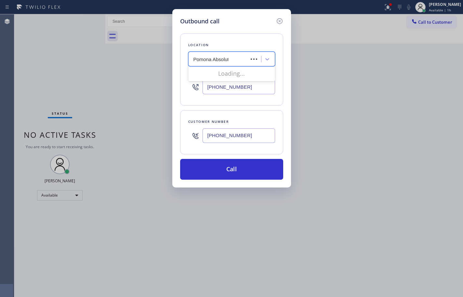
type input "Pomona Absolute"
click at [235, 72] on div "Pomona Absolute Comfort" at bounding box center [231, 73] width 87 height 12
type input "[PHONE_NUMBER]"
click at [233, 86] on input "[PHONE_NUMBER]" at bounding box center [239, 87] width 73 height 15
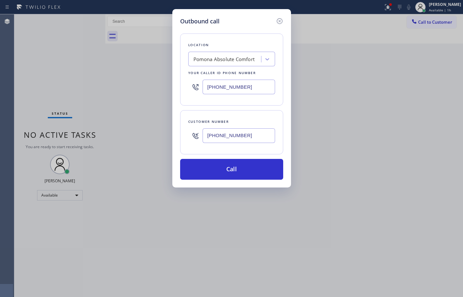
click at [233, 86] on input "[PHONE_NUMBER]" at bounding box center [239, 87] width 73 height 15
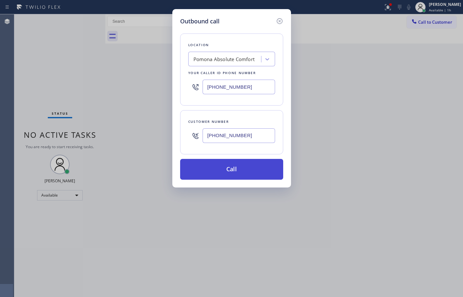
click at [255, 169] on button "Call" at bounding box center [231, 169] width 103 height 21
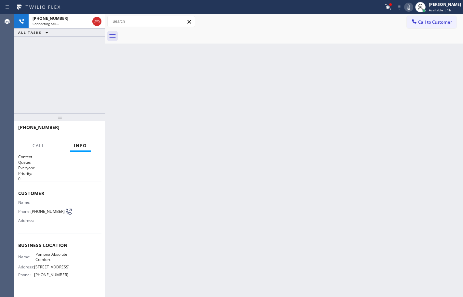
click at [45, 257] on span "Pomona Absolute Comfort" at bounding box center [51, 257] width 33 height 10
copy span "Pomona Absolute Comfort"
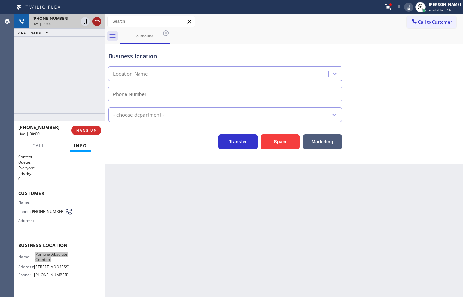
type input "[PHONE_NUMBER]"
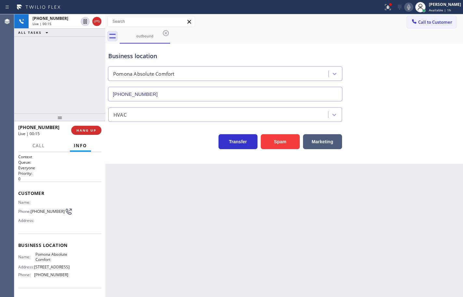
click at [68, 249] on span "Business location" at bounding box center [59, 245] width 83 height 6
click at [407, 7] on icon at bounding box center [409, 7] width 8 height 8
click at [405, 7] on icon at bounding box center [409, 7] width 8 height 8
click at [405, 9] on icon at bounding box center [409, 7] width 8 height 8
click at [83, 23] on icon at bounding box center [85, 22] width 8 height 8
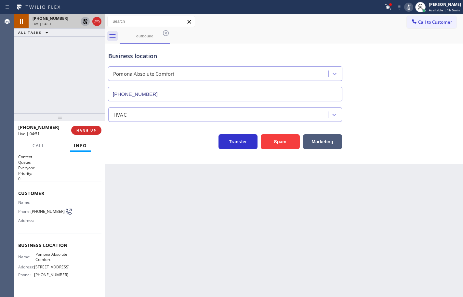
click at [87, 21] on icon at bounding box center [85, 22] width 8 height 8
click at [405, 8] on icon at bounding box center [409, 7] width 8 height 8
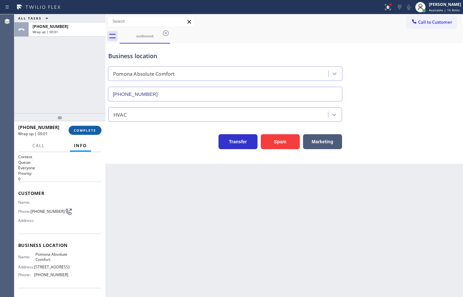
click at [95, 131] on span "COMPLETE" at bounding box center [85, 130] width 22 height 5
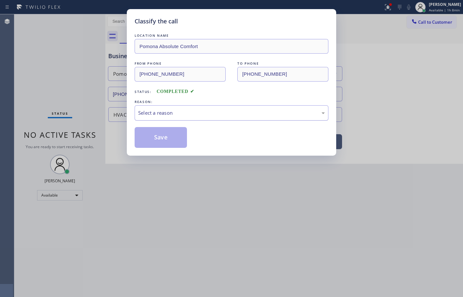
click at [165, 113] on div "Select a reason" at bounding box center [231, 112] width 187 height 7
click at [172, 136] on button "Save" at bounding box center [161, 137] width 52 height 21
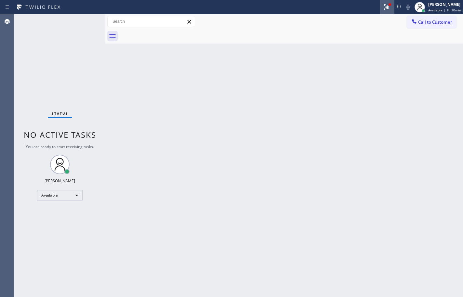
click at [386, 11] on icon at bounding box center [388, 7] width 8 height 8
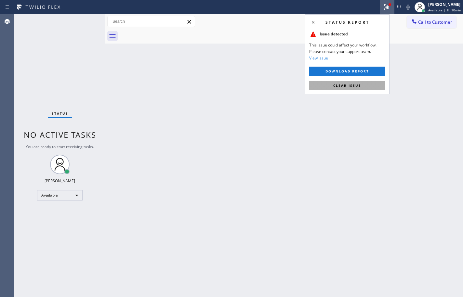
click at [376, 85] on button "Clear issue" at bounding box center [347, 85] width 76 height 9
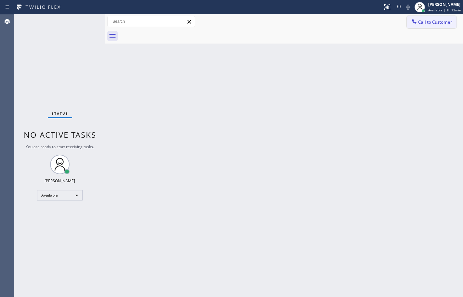
click at [442, 25] on button "Call to Customer" at bounding box center [432, 22] width 50 height 12
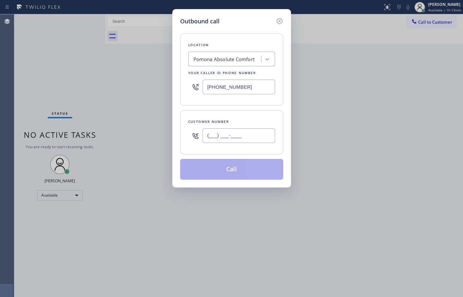
drag, startPoint x: 258, startPoint y: 137, endPoint x: 272, endPoint y: 137, distance: 14.0
click at [258, 137] on input "(___) ___-____" at bounding box center [239, 135] width 73 height 15
paste input "314) 226-6118"
type input "[PHONE_NUMBER]"
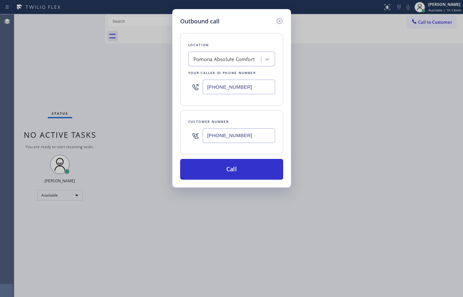
click at [265, 90] on input "[PHONE_NUMBER]" at bounding box center [239, 87] width 73 height 15
paste input "786) 481-0729"
type input "[PHONE_NUMBER]"
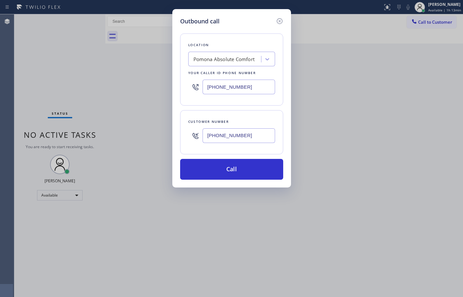
click at [267, 112] on div "Customer number [PHONE_NUMBER]" at bounding box center [231, 132] width 103 height 44
click at [256, 58] on div "HVAC Alliance Expert [GEOGRAPHIC_DATA]" at bounding box center [228, 59] width 68 height 7
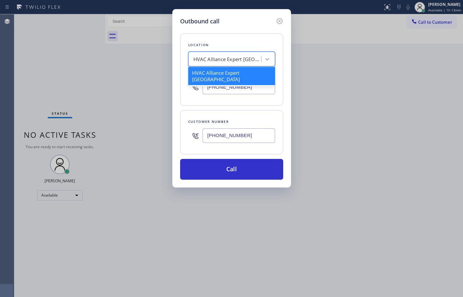
click at [256, 58] on div "HVAC Alliance Expert [GEOGRAPHIC_DATA]" at bounding box center [228, 59] width 68 height 7
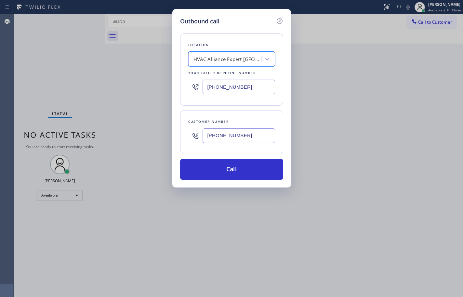
click at [245, 86] on input "[PHONE_NUMBER]" at bounding box center [239, 87] width 73 height 15
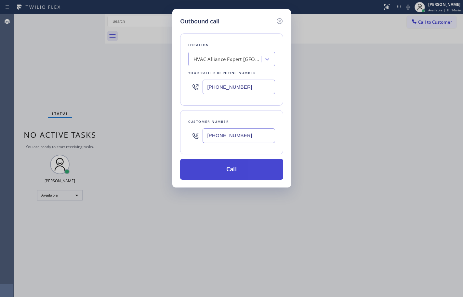
click at [256, 166] on button "Call" at bounding box center [231, 169] width 103 height 21
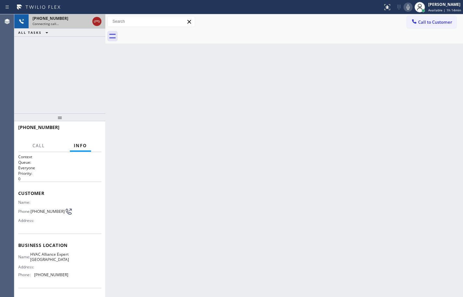
click at [96, 20] on icon at bounding box center [97, 22] width 8 height 8
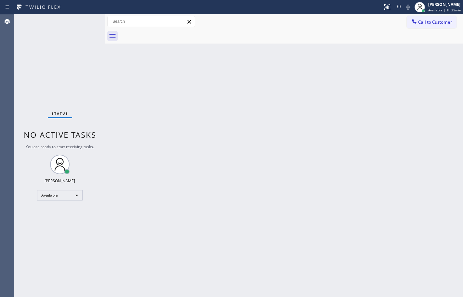
click at [284, 74] on div "Back to Dashboard Change Sender ID Customers Technicians Select a contact Outbo…" at bounding box center [284, 155] width 358 height 283
